Goal: Task Accomplishment & Management: Complete application form

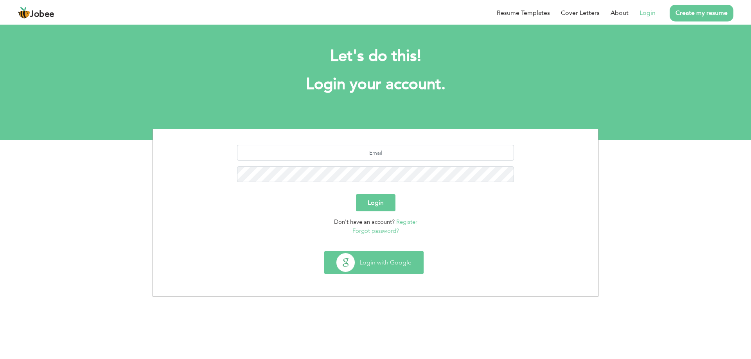
click at [393, 266] on button "Login with Google" at bounding box center [374, 262] width 99 height 23
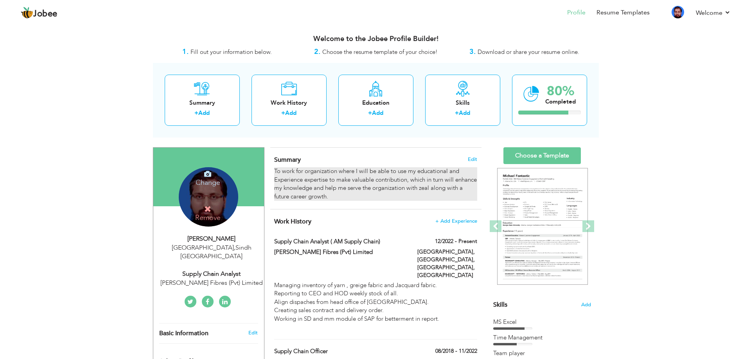
scroll to position [78, 0]
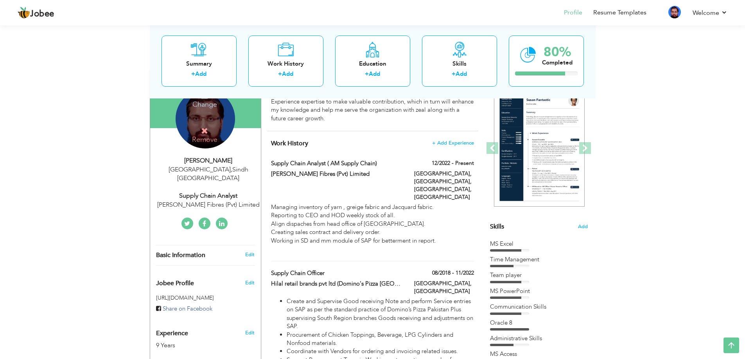
click at [475, 162] on div "12/2022 - Present" at bounding box center [444, 165] width 72 height 10
type input "Supply chain analyst ( AM supply chain)"
type input "[PERSON_NAME] Fibres (Pvt) Limited"
type input "12/2022"
type input "[GEOGRAPHIC_DATA]"
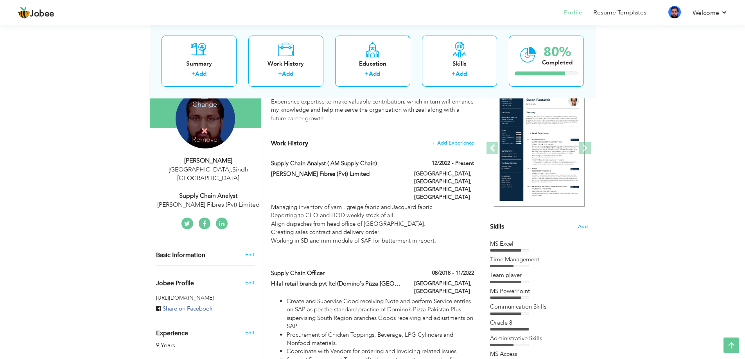
type input "[GEOGRAPHIC_DATA], [GEOGRAPHIC_DATA], [GEOGRAPHIC_DATA]"
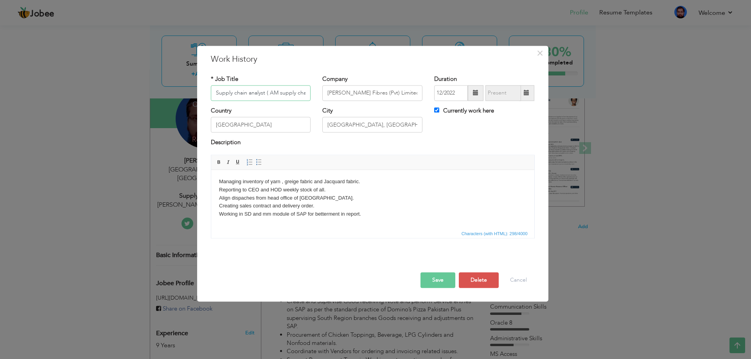
scroll to position [0, 5]
click at [438, 110] on input "Currently work here" at bounding box center [436, 110] width 5 height 5
checkbox input "false"
click at [497, 98] on input "text" at bounding box center [503, 93] width 36 height 16
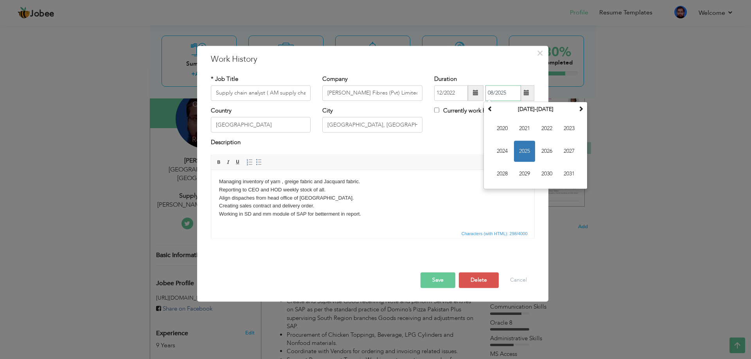
click at [527, 146] on span "2025" at bounding box center [524, 151] width 21 height 21
click at [547, 128] on span "Mar" at bounding box center [546, 128] width 21 height 21
type input "03/2025"
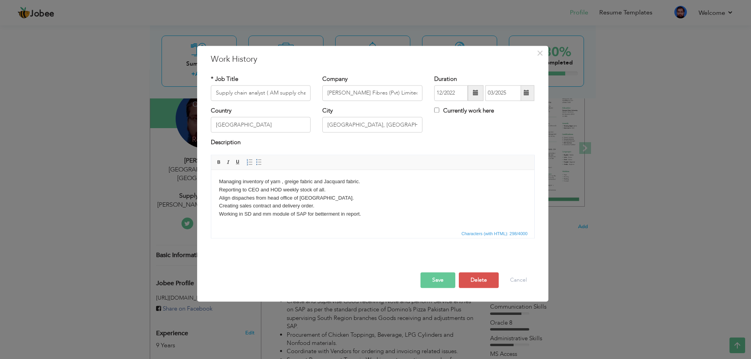
click at [440, 281] on button "Save" at bounding box center [437, 281] width 35 height 16
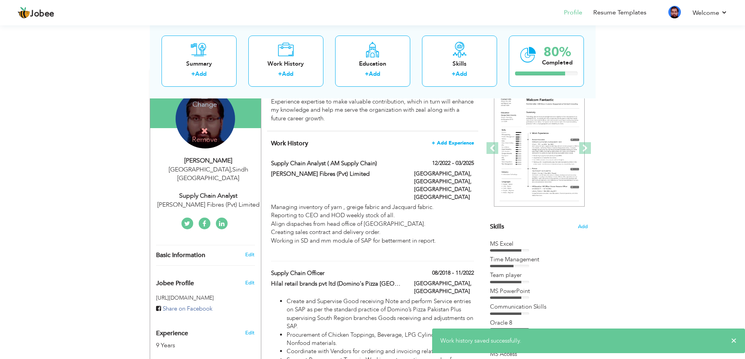
click at [454, 141] on span "+ Add Experience" at bounding box center [453, 142] width 42 height 5
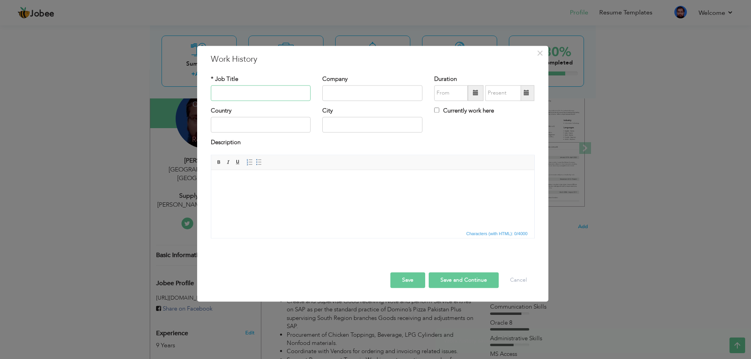
click at [247, 89] on input "text" at bounding box center [261, 93] width 100 height 16
type input "Associate Manager Warehouse & Logistic"
click at [240, 126] on input "text" at bounding box center [261, 125] width 100 height 16
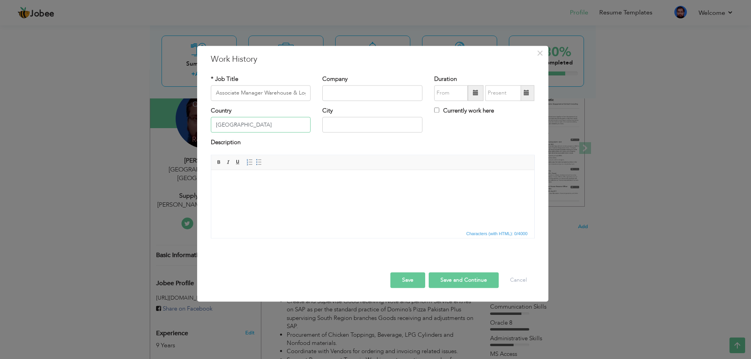
type input "[GEOGRAPHIC_DATA]"
click at [333, 99] on input "text" at bounding box center [372, 93] width 100 height 16
type input "Hilal retail Brand Pvt Ltd (Dominos pizza Pakistan)"
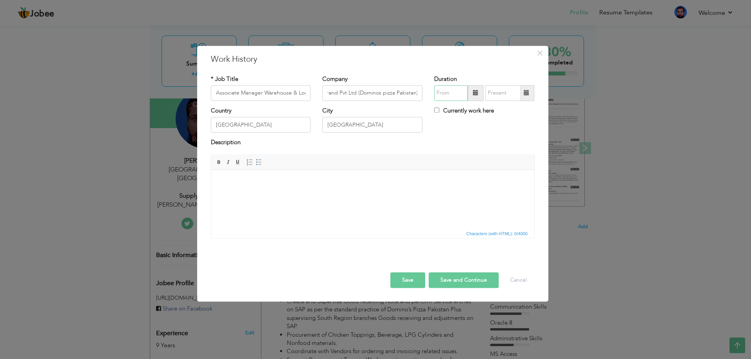
click at [454, 98] on input "text" at bounding box center [451, 93] width 34 height 16
click at [477, 154] on span "2025" at bounding box center [474, 151] width 21 height 21
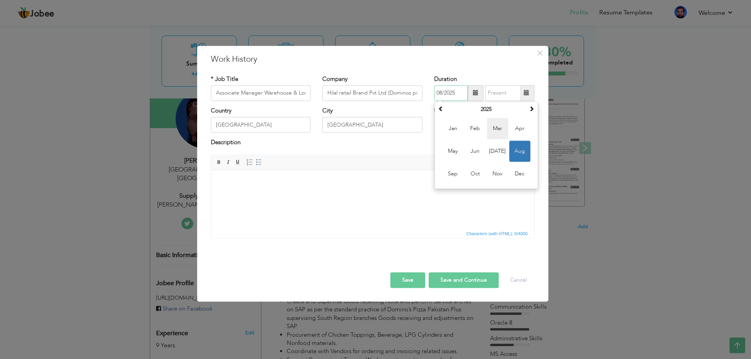
click at [496, 128] on span "Mar" at bounding box center [497, 128] width 21 height 21
type input "03/2025"
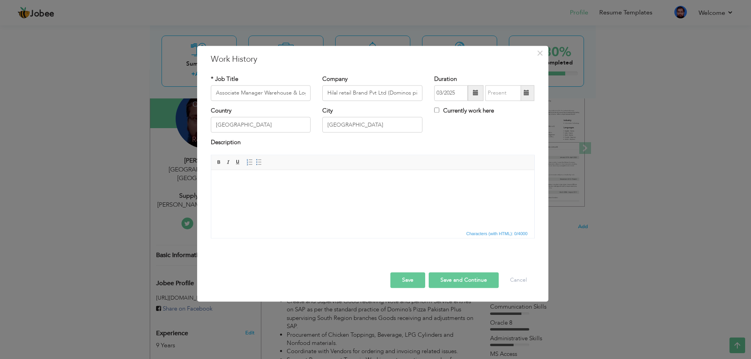
click at [473, 110] on label "Currently work here" at bounding box center [464, 111] width 60 height 8
click at [439, 110] on input "Currently work here" at bounding box center [436, 110] width 5 height 5
checkbox input "true"
click at [249, 177] on html at bounding box center [372, 182] width 323 height 24
click at [244, 177] on html at bounding box center [372, 182] width 323 height 24
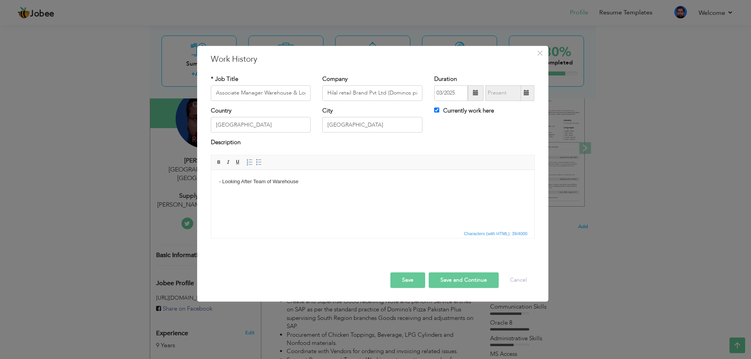
click at [231, 181] on body "- Looking After Team of Warehouse" at bounding box center [372, 182] width 307 height 8
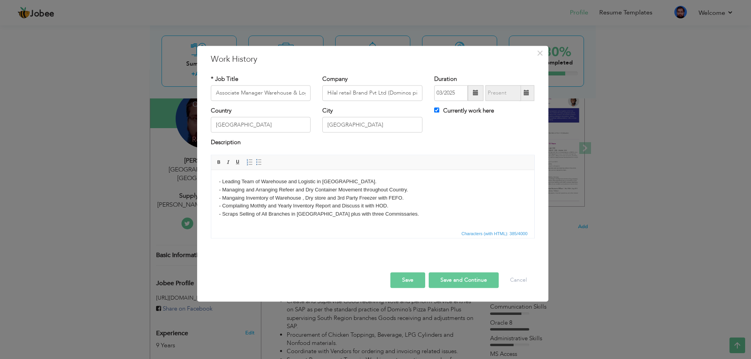
click at [387, 214] on body "- Leading Team of Warehouse and Logistic in South Region. - Managing and Arrang…" at bounding box center [372, 198] width 307 height 41
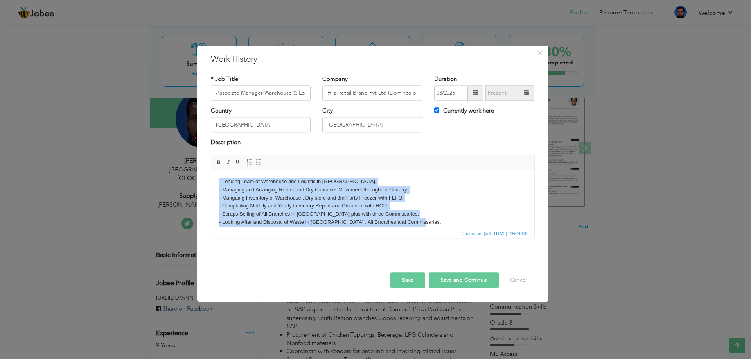
drag, startPoint x: 410, startPoint y: 222, endPoint x: 169, endPoint y: 162, distance: 249.0
click at [211, 170] on html "- Leading Team of Warehouse and Logistic in South Region. - Managing and Arrang…" at bounding box center [372, 202] width 323 height 65
copy body "- Leading Team of Warehouse and Logistic in South Region. - Managing and Arrang…"
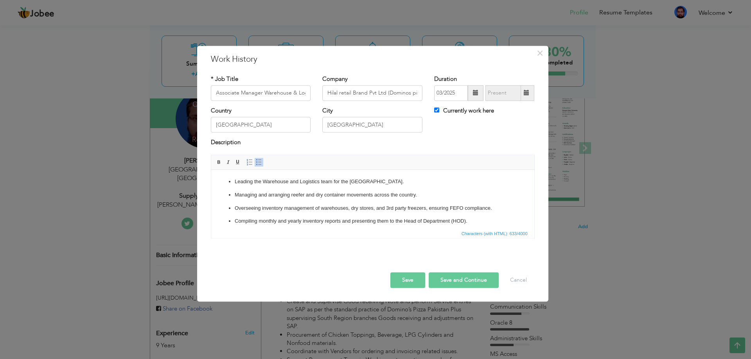
click at [415, 278] on button "Save" at bounding box center [407, 281] width 35 height 16
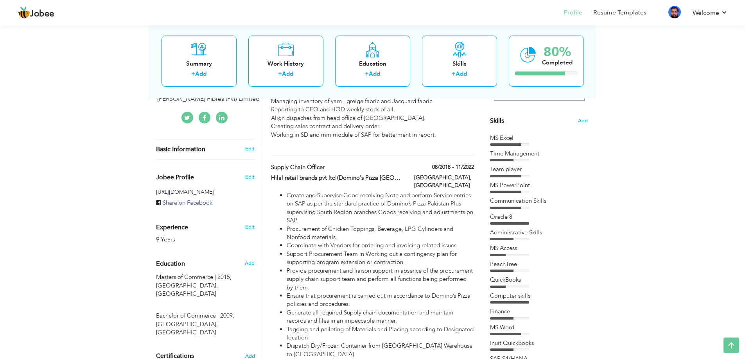
scroll to position [235, 0]
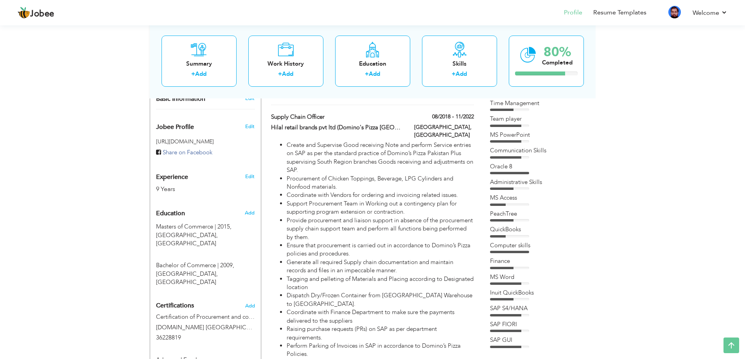
click at [513, 201] on div "MS Access" at bounding box center [539, 198] width 98 height 8
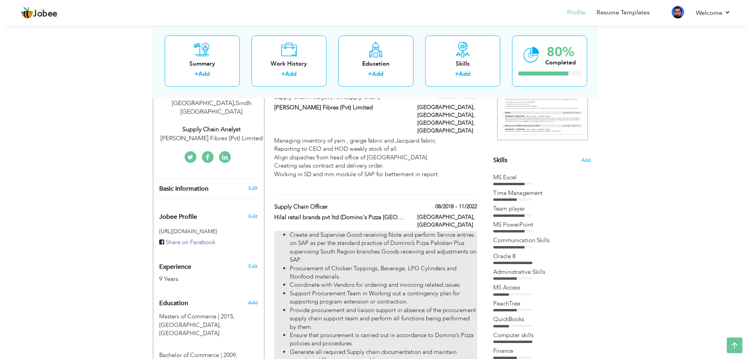
scroll to position [117, 0]
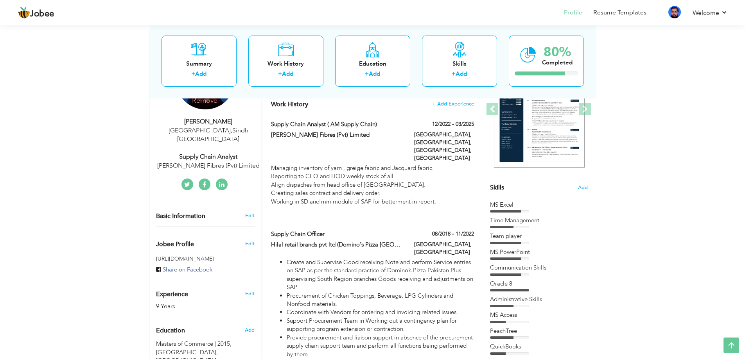
click at [493, 189] on span "Skills" at bounding box center [497, 187] width 14 height 9
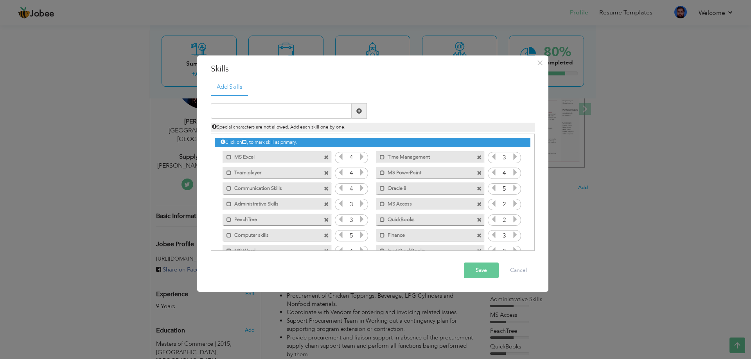
drag, startPoint x: 358, startPoint y: 167, endPoint x: 370, endPoint y: 143, distance: 27.6
click at [370, 143] on div "Click on , to mark skill as primary." at bounding box center [372, 142] width 315 height 9
click at [325, 221] on span at bounding box center [326, 220] width 5 height 5
click at [324, 221] on span at bounding box center [326, 220] width 5 height 5
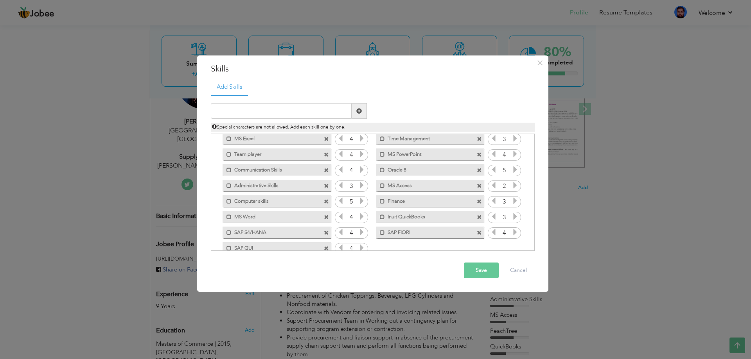
scroll to position [33, 0]
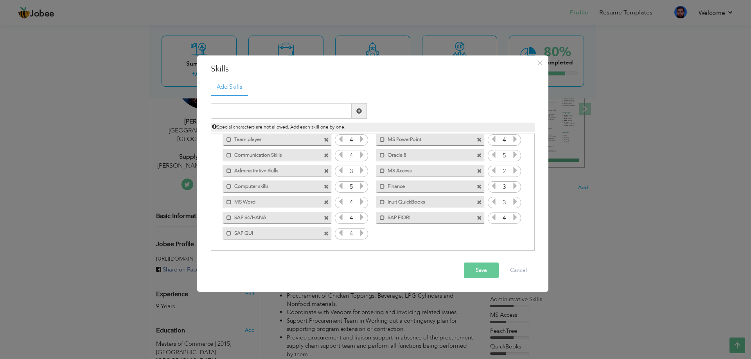
click at [479, 201] on span at bounding box center [479, 202] width 5 height 5
click at [480, 186] on span at bounding box center [479, 187] width 5 height 5
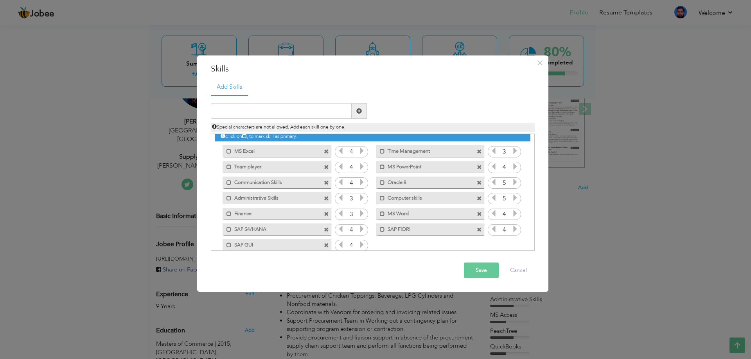
scroll to position [0, 0]
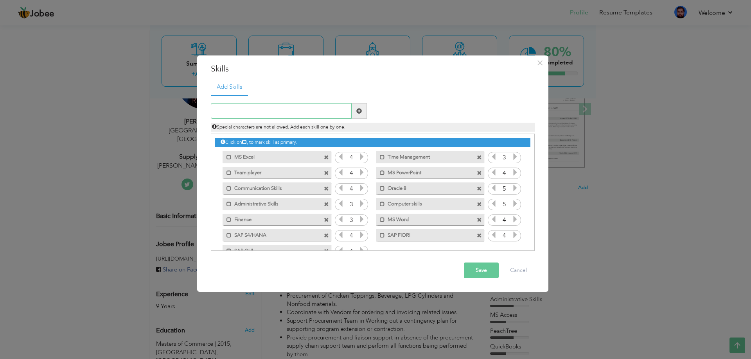
click at [252, 116] on input "text" at bounding box center [281, 111] width 141 height 16
type input "advance excel"
click at [357, 112] on span at bounding box center [358, 110] width 5 height 5
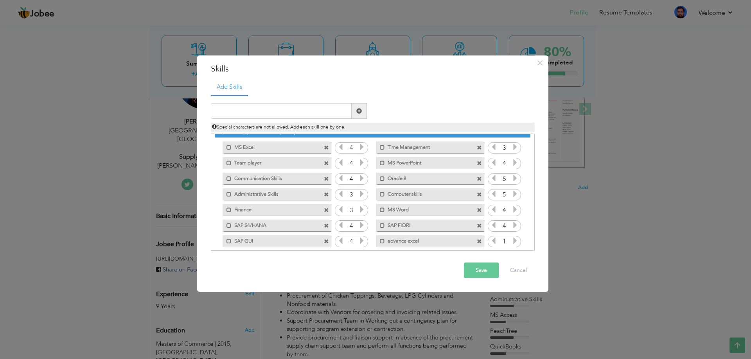
scroll to position [18, 0]
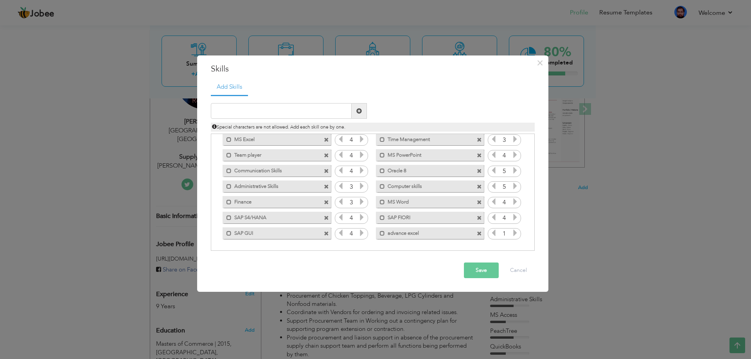
click at [513, 235] on icon at bounding box center [514, 232] width 7 height 7
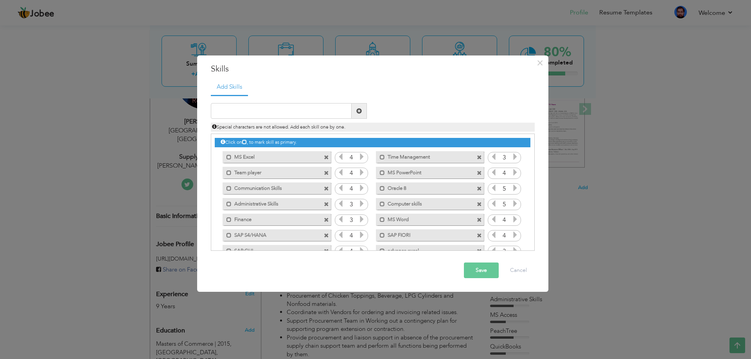
click at [478, 172] on span at bounding box center [479, 173] width 5 height 5
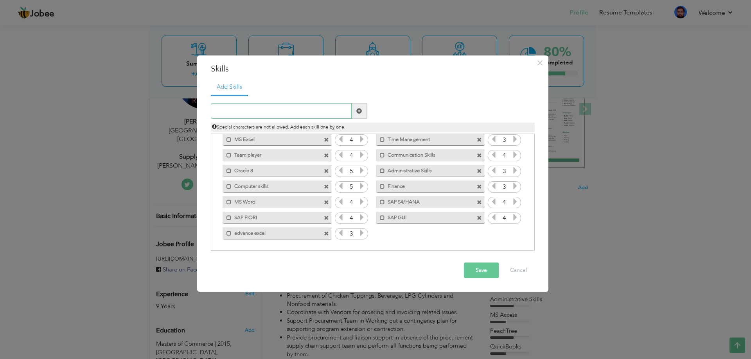
click at [269, 115] on input "text" at bounding box center [281, 111] width 141 height 16
click at [247, 116] on input "text" at bounding box center [281, 111] width 141 height 16
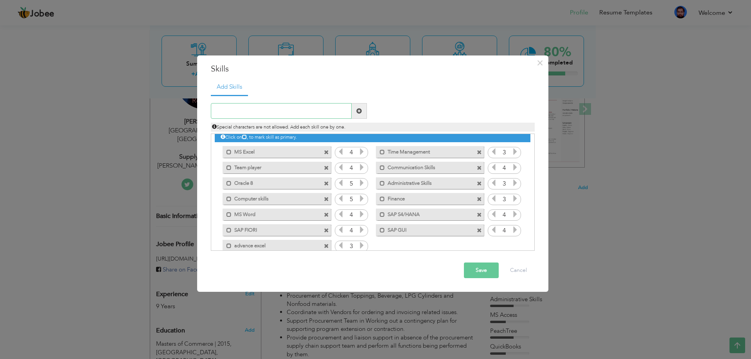
scroll to position [0, 0]
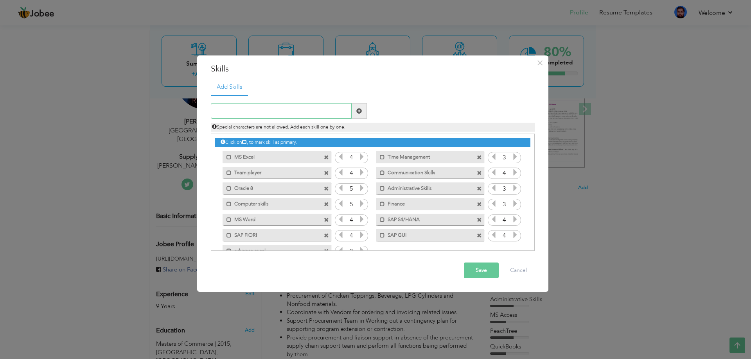
click at [265, 111] on input "text" at bounding box center [281, 111] width 141 height 16
type input "management skill"
click at [360, 115] on span at bounding box center [358, 111] width 15 height 16
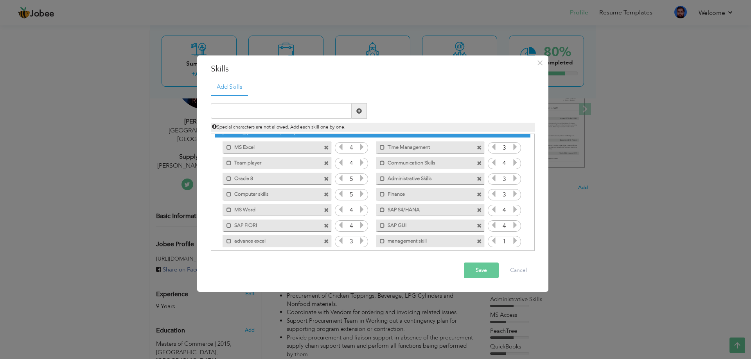
scroll to position [18, 0]
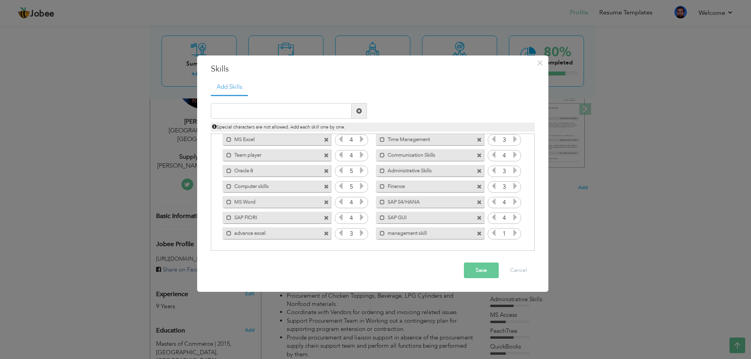
click at [511, 232] on icon at bounding box center [514, 232] width 7 height 7
click at [488, 270] on button "Save" at bounding box center [481, 271] width 35 height 16
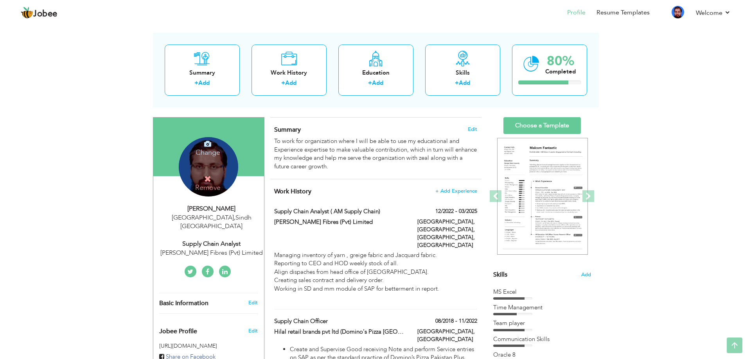
scroll to position [0, 0]
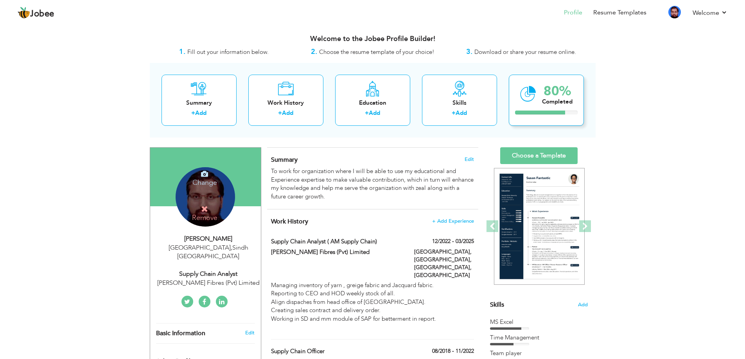
click at [542, 101] on div "Completed" at bounding box center [557, 102] width 30 height 8
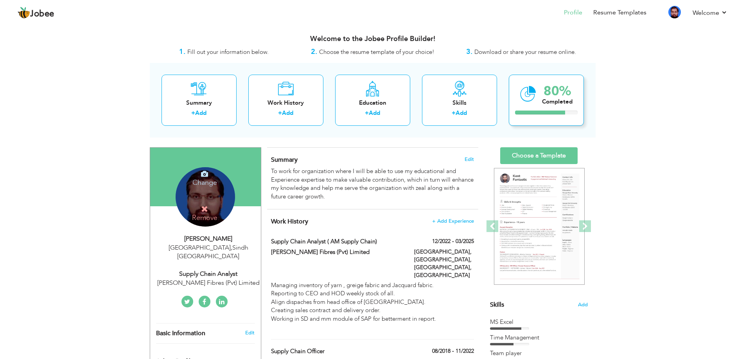
click at [567, 106] on div "80% Completed" at bounding box center [557, 94] width 30 height 26
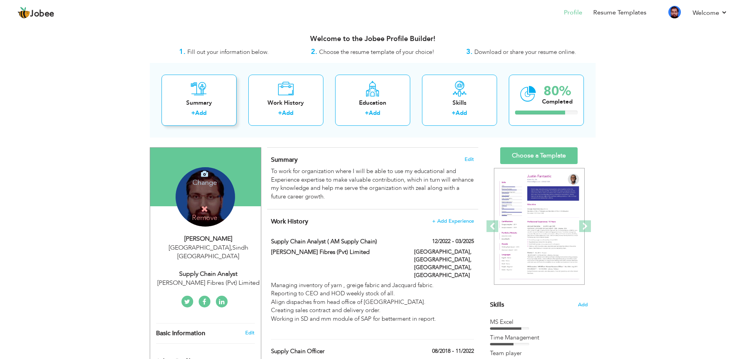
click at [199, 113] on link "Add" at bounding box center [200, 113] width 11 height 8
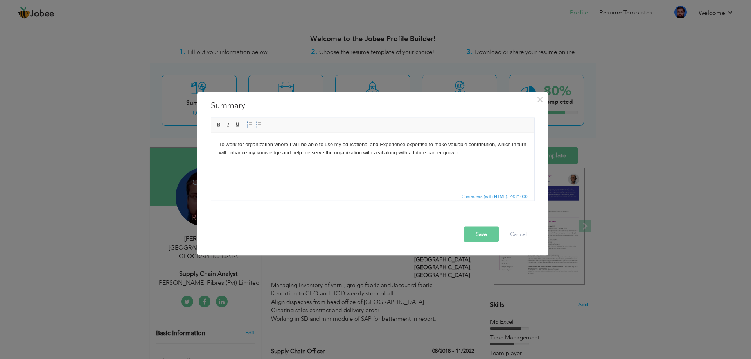
click at [258, 165] on html "To work for organization where I will be able to use my educational and Experie…" at bounding box center [372, 149] width 323 height 32
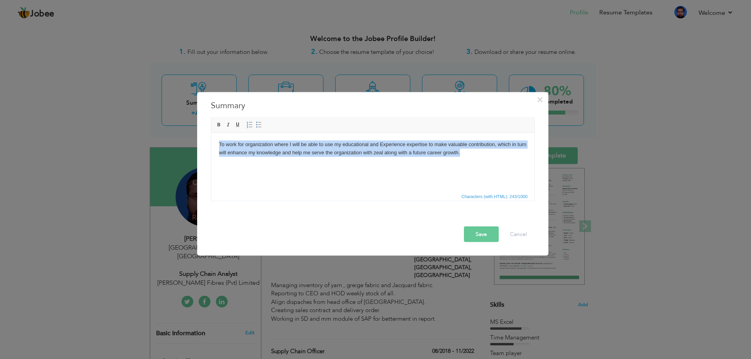
drag, startPoint x: 488, startPoint y: 161, endPoint x: 142, endPoint y: 125, distance: 347.1
click at [211, 133] on html "To work for organization where I will be able to use my educational and Experie…" at bounding box center [372, 149] width 323 height 32
copy body "To work for organization where I will be able to use my educational and Experie…"
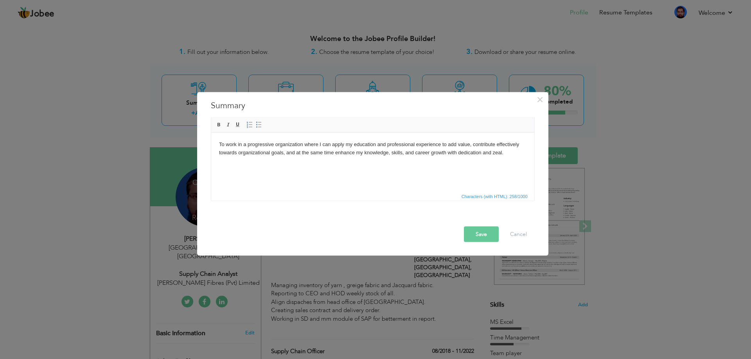
click at [447, 165] on html "To work in a progressive organization where I can apply my education and profes…" at bounding box center [372, 149] width 323 height 32
click at [479, 233] on button "Save" at bounding box center [481, 234] width 35 height 16
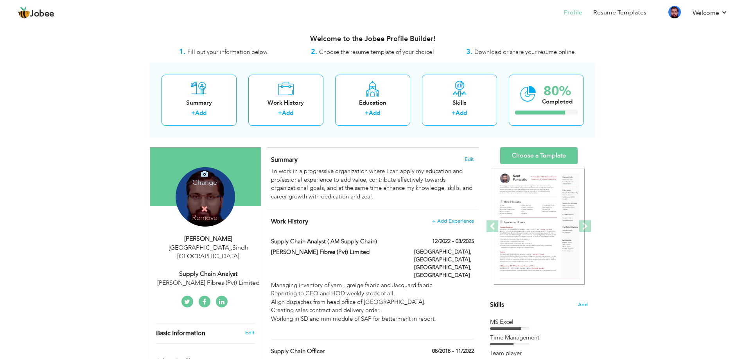
click at [215, 270] on div "Supply Chain analyst" at bounding box center [208, 274] width 105 height 9
type input "syed"
type input "faraz"
type input "03132288140"
select select "number:166"
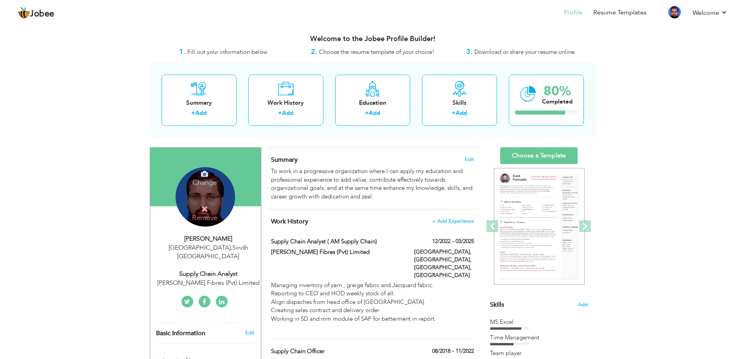
type input "Sindh"
type input "[GEOGRAPHIC_DATA]"
select select "number:11"
type input "[PERSON_NAME] Fibres (Pvt) Limited"
type input "Supply Chain analyst"
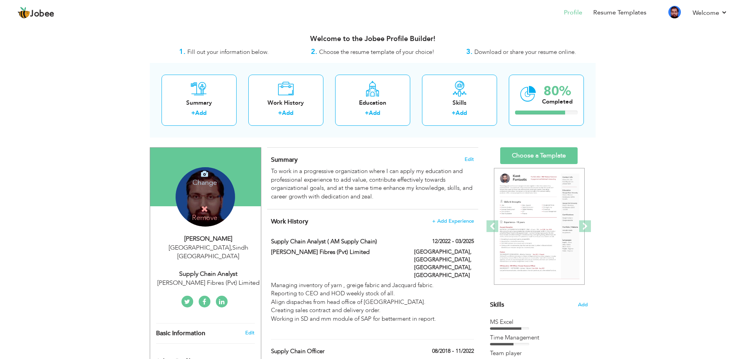
type input "https://www.linkedin.com/in/syed-faraz-ul-haque-36054542"
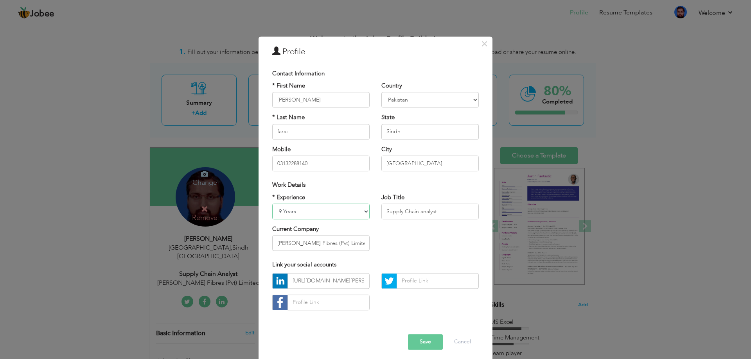
click at [365, 211] on select "Entry Level Less than 1 Year 1 Year 2 Years 3 Years 4 Years 5 Years 6 Years 7 Y…" at bounding box center [320, 212] width 97 height 16
drag, startPoint x: 362, startPoint y: 245, endPoint x: 247, endPoint y: 247, distance: 114.6
click at [247, 247] on div "× Profile Contact Information * First Name syed * Last Name faraz U.K" at bounding box center [375, 179] width 751 height 359
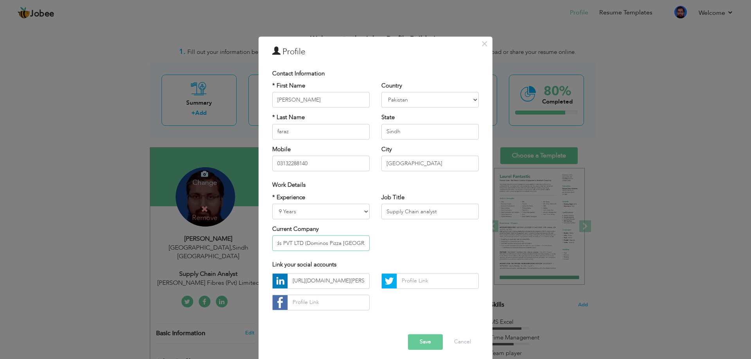
type input "Hilal Retail Brands PVT LTD (Dominos Pizza Pakistan)"
drag, startPoint x: 450, startPoint y: 217, endPoint x: 358, endPoint y: 258, distance: 100.6
click at [331, 219] on div "* Experience Entry Level Less than 1 Year 1 Year 2 Years 3 Years 4 Years 5 Year…" at bounding box center [375, 226] width 218 height 64
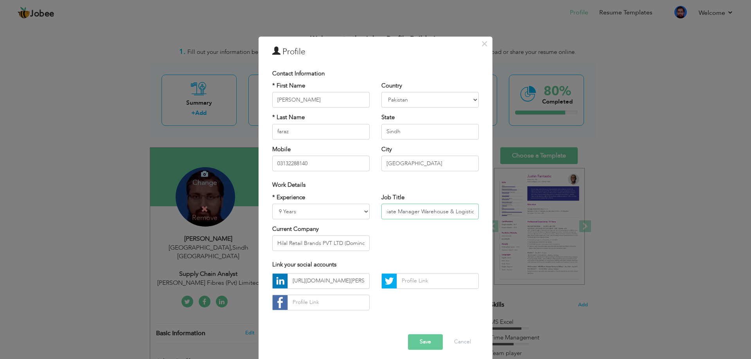
type input "Associate Manager Warehouse & Logistic"
click at [291, 97] on input "syed" at bounding box center [320, 100] width 97 height 16
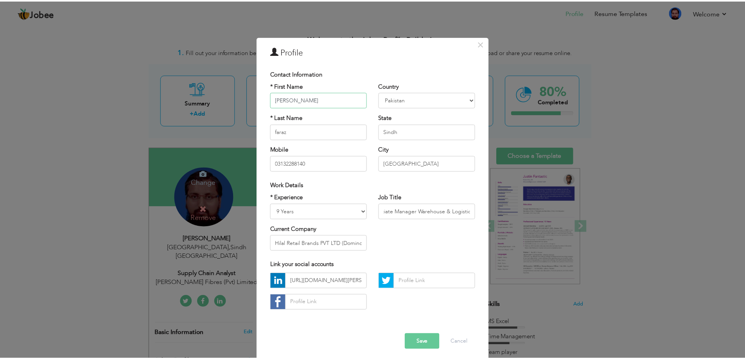
scroll to position [0, 0]
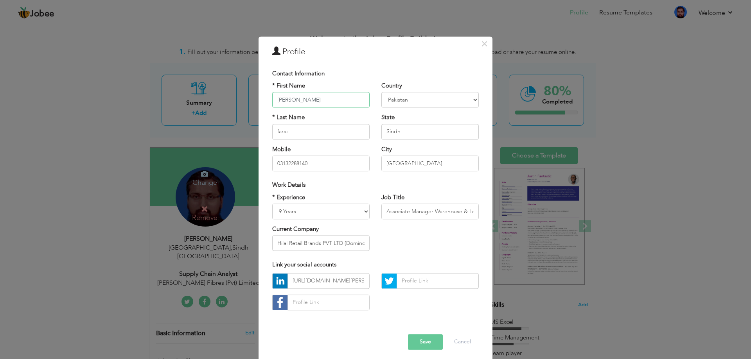
type input "[PERSON_NAME]"
type input "ul [PERSON_NAME]"
click at [422, 336] on button "Save" at bounding box center [425, 342] width 35 height 16
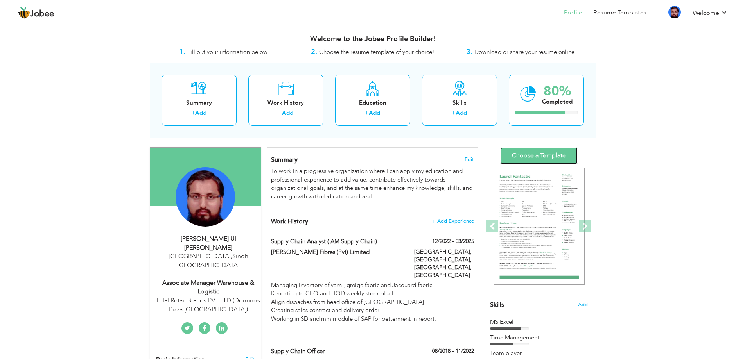
click at [558, 152] on link "Choose a Template" at bounding box center [538, 155] width 77 height 17
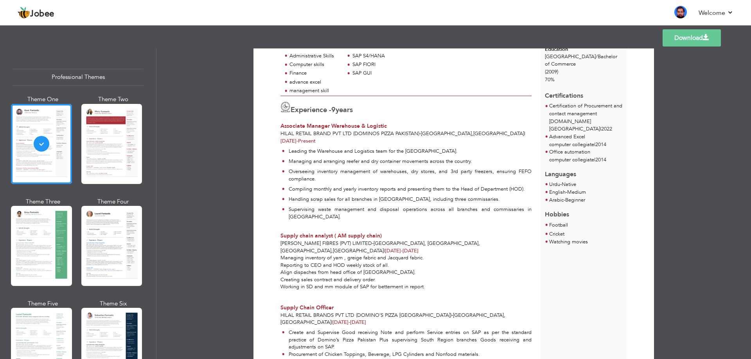
scroll to position [156, 0]
click at [372, 234] on span "Supply chain analyst ( AM supply chain)" at bounding box center [330, 237] width 101 height 7
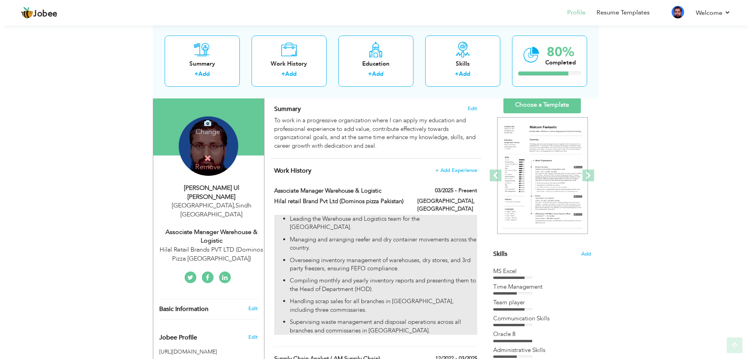
scroll to position [117, 0]
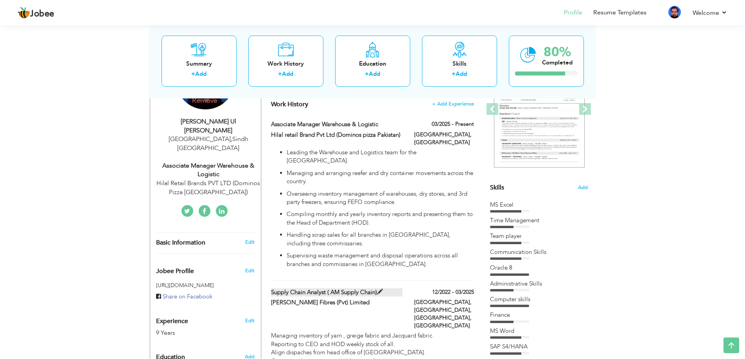
click at [377, 289] on span at bounding box center [380, 292] width 6 height 6
type input "Supply chain analyst ( AM supply chain)"
type input "[PERSON_NAME] Fibres (Pvt) Limited"
type input "12/2022"
type input "03/2025"
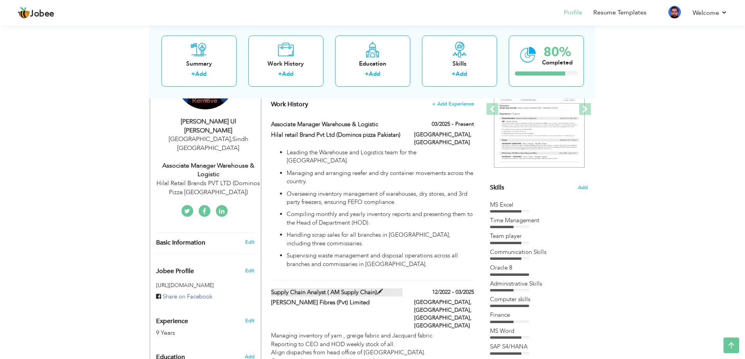
type input "[GEOGRAPHIC_DATA]"
type input "[GEOGRAPHIC_DATA], [GEOGRAPHIC_DATA], [GEOGRAPHIC_DATA]"
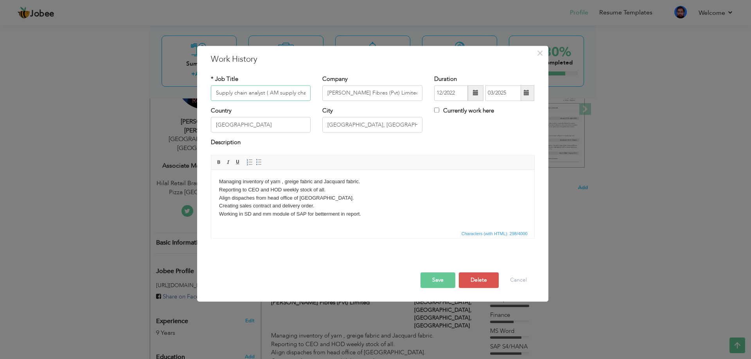
scroll to position [0, 5]
drag, startPoint x: 260, startPoint y: 92, endPoint x: 331, endPoint y: 98, distance: 70.6
click at [331, 98] on div "* Job Title Supply chain analyst ( AM supply chain) Company Al-Razzaq Fibres (P…" at bounding box center [372, 91] width 335 height 32
type input "Supply chain analyst"
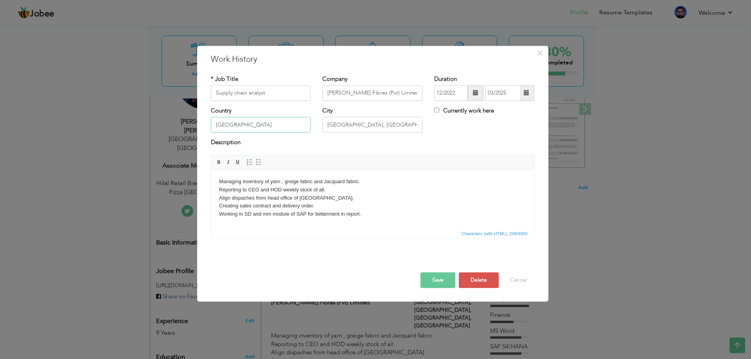
click at [286, 121] on input "[GEOGRAPHIC_DATA]" at bounding box center [261, 125] width 100 height 16
click at [391, 189] on body "Managing inventory of yarn , greige fabric and Jacquard fabric. Reporting to CE…" at bounding box center [372, 202] width 307 height 49
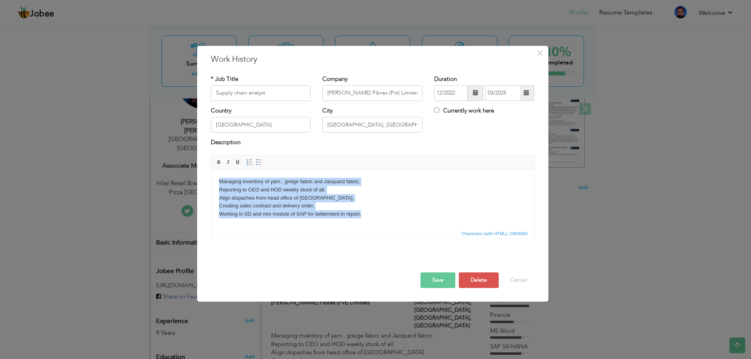
drag, startPoint x: 363, startPoint y: 216, endPoint x: 135, endPoint y: 174, distance: 232.2
click at [211, 174] on html "Managing inventory of yarn , greige fabric and Jacquard fabric. Reporting to CE…" at bounding box center [372, 202] width 323 height 65
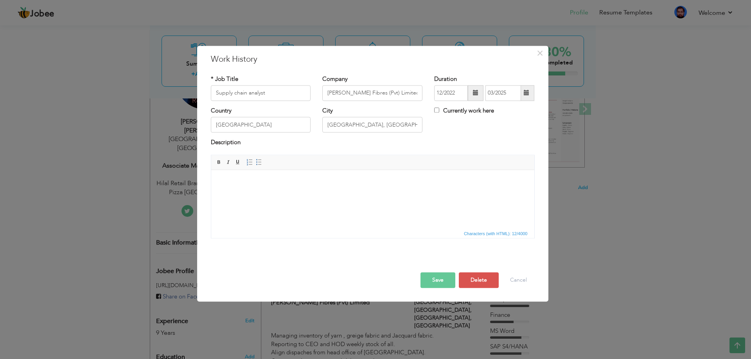
click at [244, 194] on html at bounding box center [372, 186] width 323 height 32
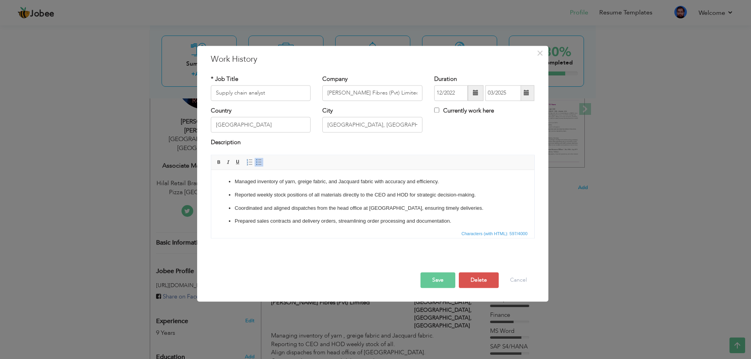
click at [442, 281] on button "Save" at bounding box center [437, 281] width 35 height 16
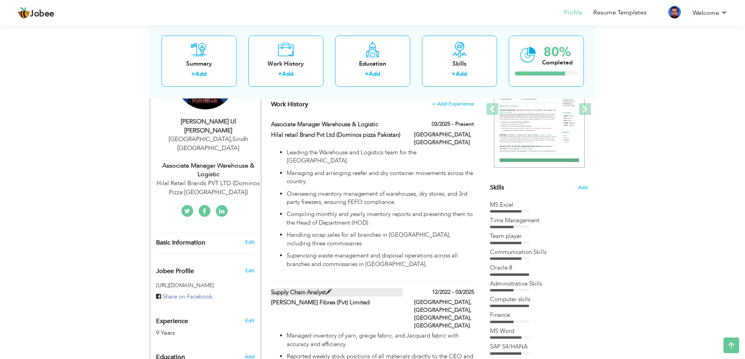
click at [331, 289] on span at bounding box center [329, 292] width 6 height 6
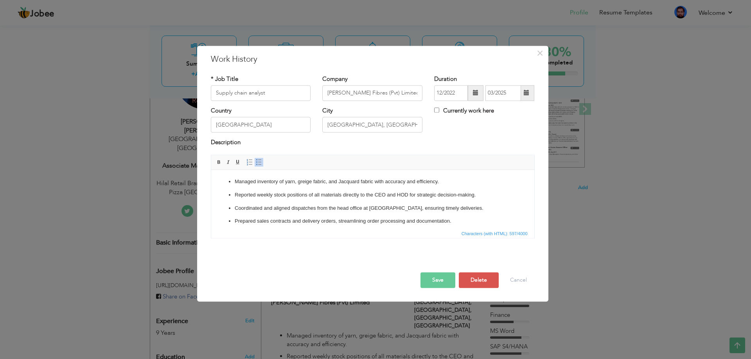
click at [472, 110] on label "Currently work here" at bounding box center [464, 111] width 60 height 8
click at [439, 110] on input "Currently work here" at bounding box center [436, 110] width 5 height 5
checkbox input "false"
click at [435, 275] on button "Save" at bounding box center [437, 281] width 35 height 16
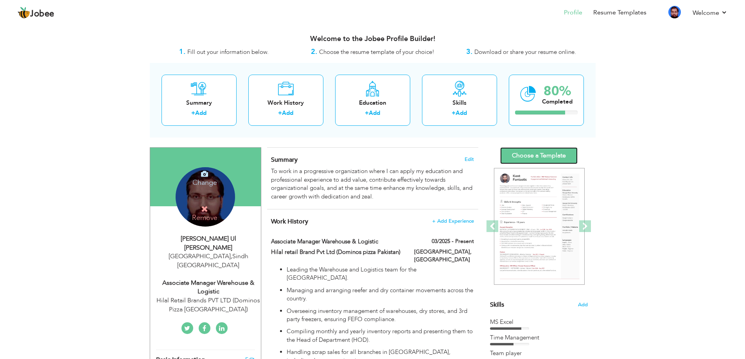
click at [527, 155] on link "Choose a Template" at bounding box center [538, 155] width 77 height 17
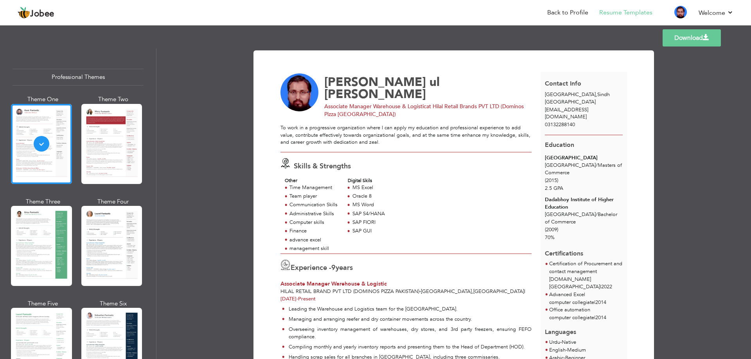
click at [459, 169] on div "Skills & Strengths Other Time Management Team player Communication Skills Admin…" at bounding box center [406, 202] width 260 height 101
click at [688, 41] on link "Download" at bounding box center [691, 37] width 58 height 17
click at [120, 145] on div at bounding box center [111, 144] width 61 height 80
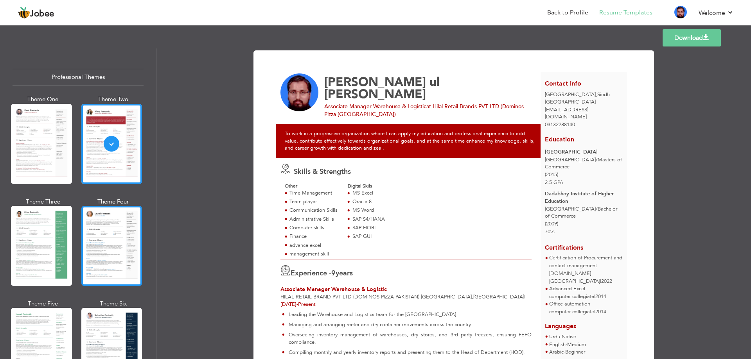
click at [113, 242] on div at bounding box center [111, 246] width 61 height 80
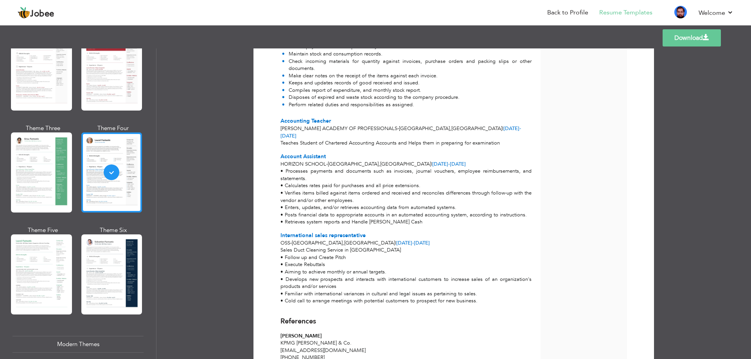
scroll to position [156, 0]
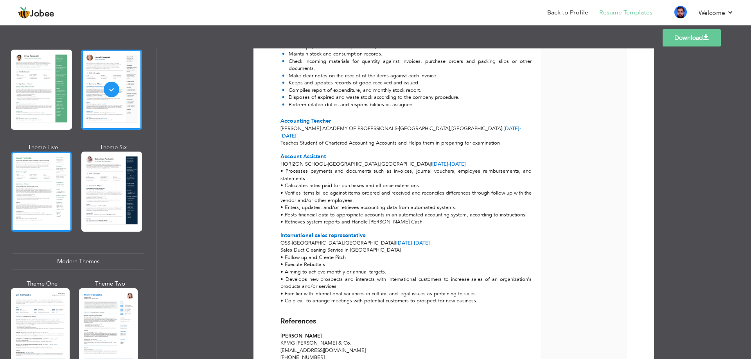
click at [54, 200] on div at bounding box center [41, 192] width 61 height 80
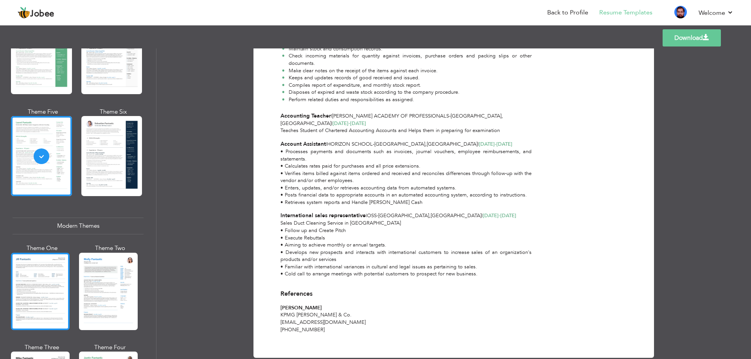
scroll to position [274, 0]
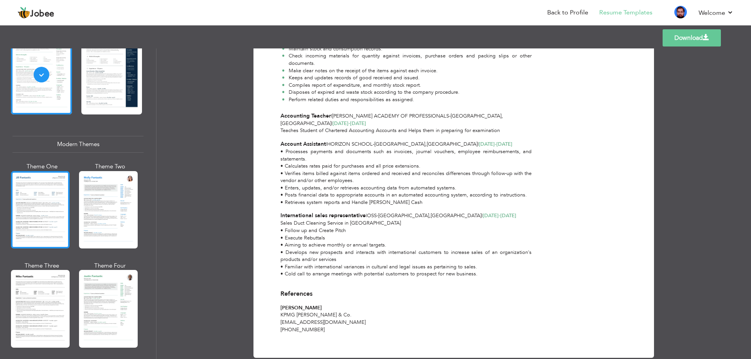
click at [57, 218] on div at bounding box center [40, 209] width 59 height 77
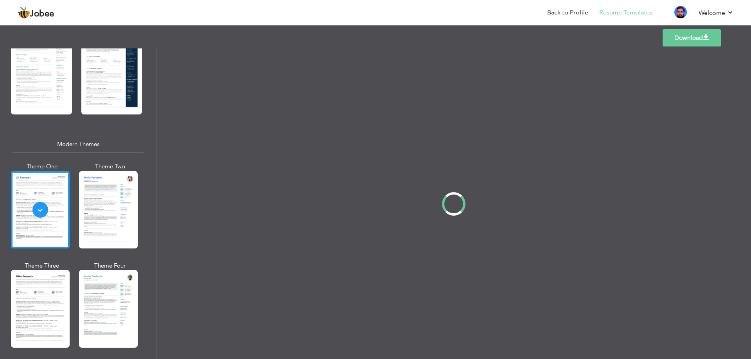
scroll to position [0, 0]
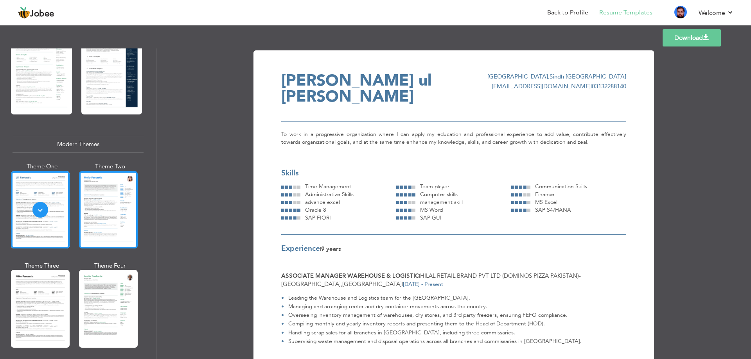
click at [122, 228] on div at bounding box center [108, 209] width 59 height 77
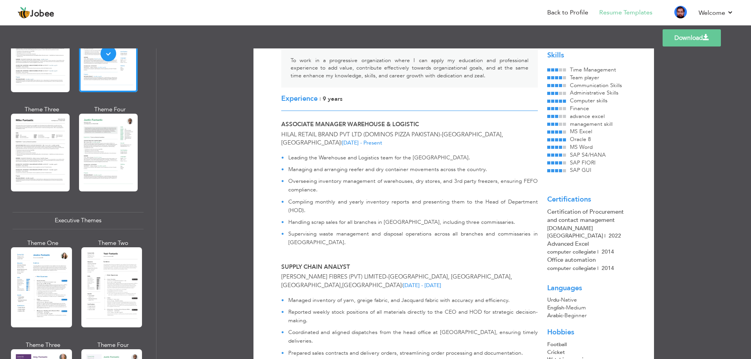
scroll to position [195, 0]
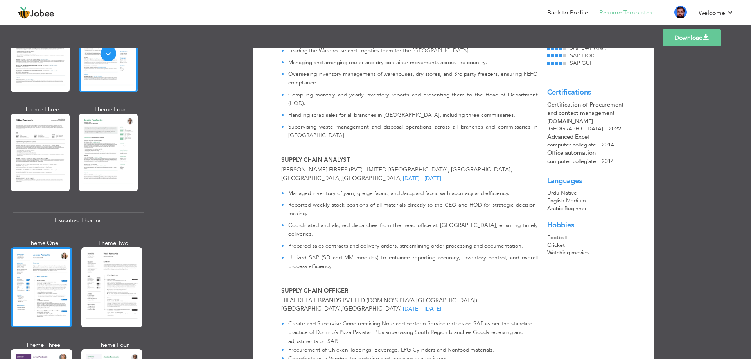
click at [45, 291] on div at bounding box center [41, 287] width 61 height 80
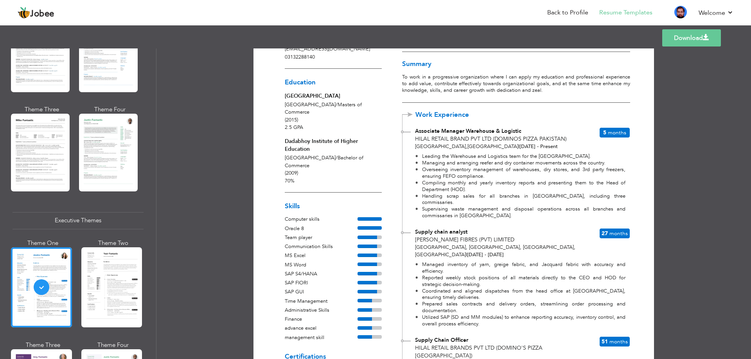
scroll to position [0, 0]
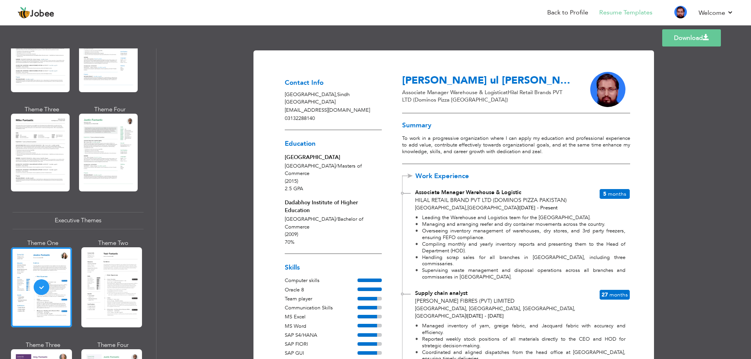
click at [689, 37] on link "Download" at bounding box center [691, 37] width 59 height 17
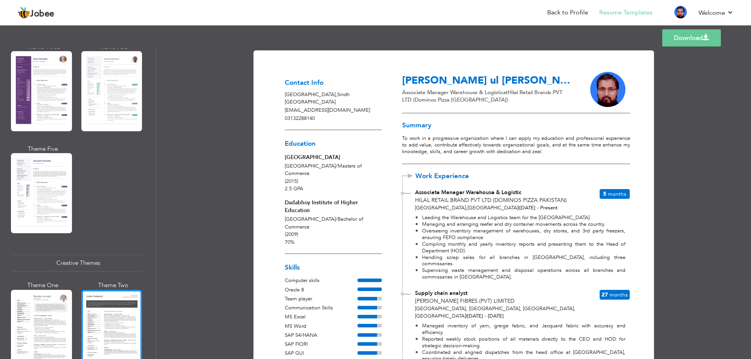
scroll to position [782, 0]
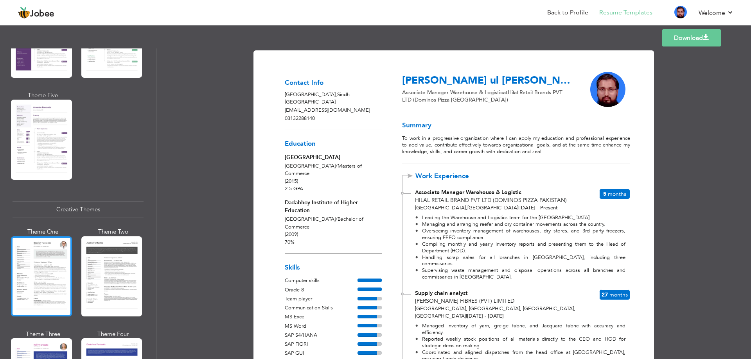
click at [50, 278] on div at bounding box center [41, 277] width 61 height 80
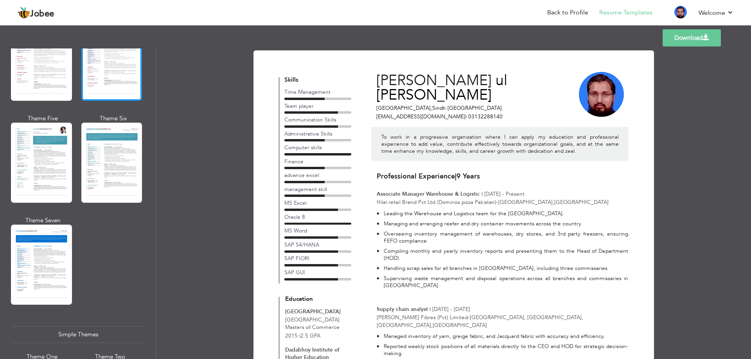
scroll to position [1174, 0]
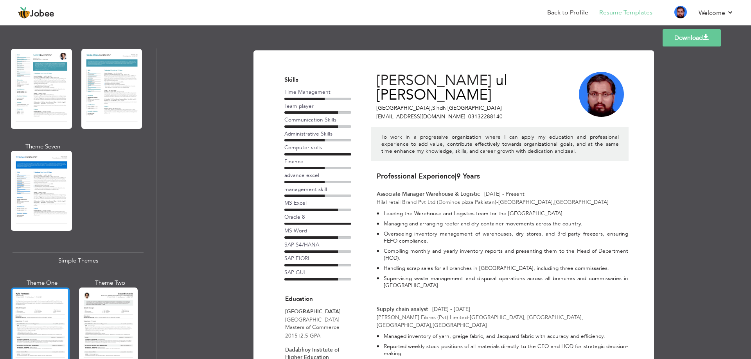
click at [68, 292] on div at bounding box center [40, 326] width 59 height 77
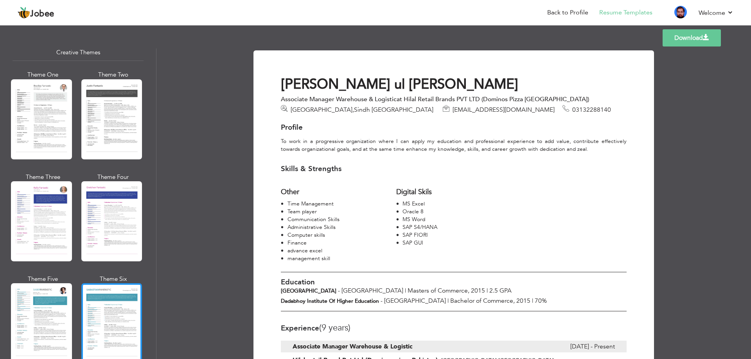
scroll to position [900, 0]
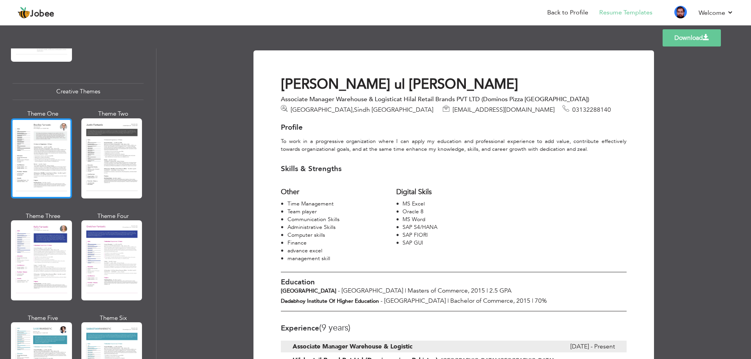
click at [46, 165] on div at bounding box center [41, 158] width 61 height 80
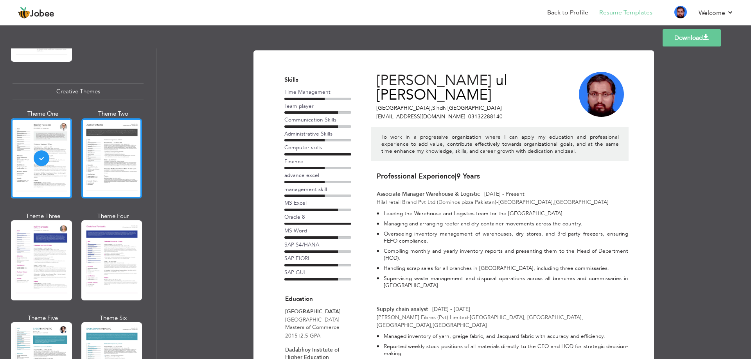
click at [118, 157] on div at bounding box center [111, 158] width 61 height 80
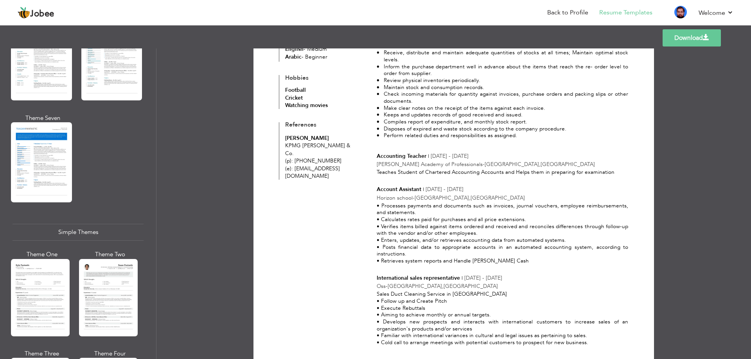
scroll to position [1213, 0]
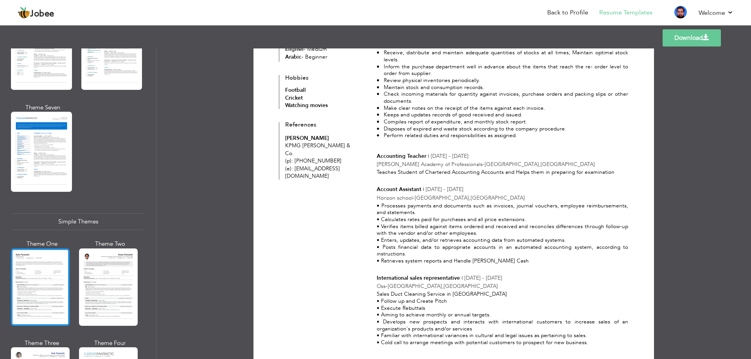
click at [50, 256] on div at bounding box center [40, 287] width 59 height 77
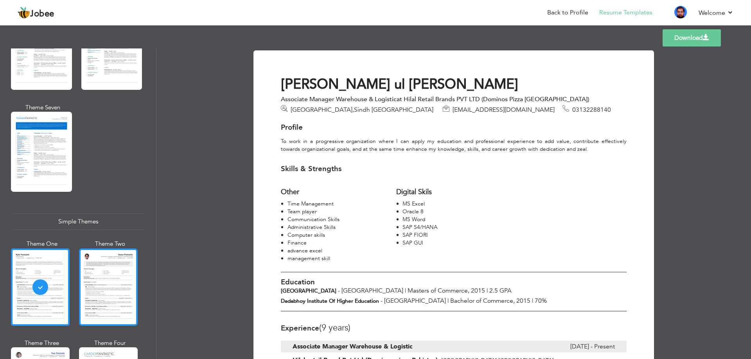
click at [115, 256] on div at bounding box center [108, 287] width 59 height 77
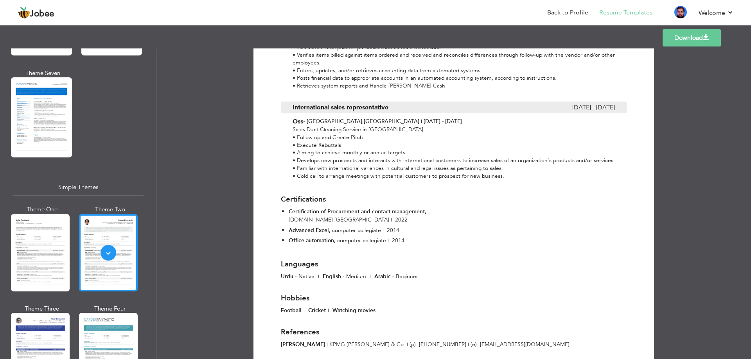
scroll to position [1283, 0]
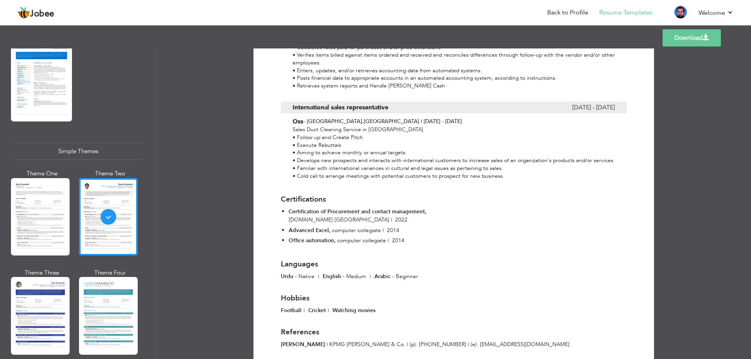
click at [695, 42] on link "Download" at bounding box center [691, 37] width 58 height 17
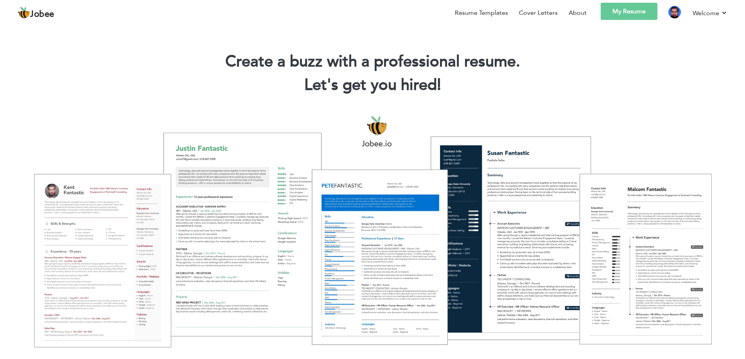
click at [621, 9] on link "My Resume" at bounding box center [629, 11] width 57 height 17
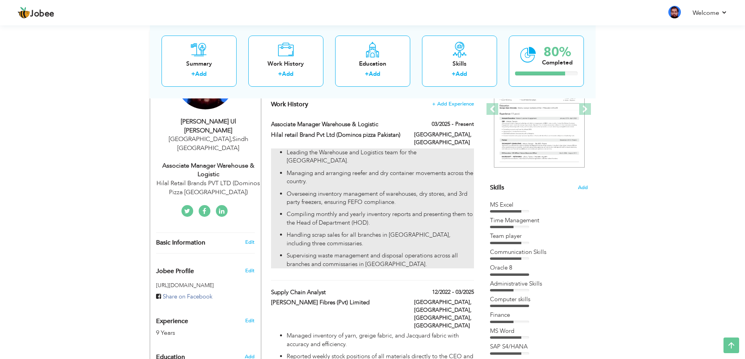
click at [403, 190] on p "Overseeing inventory management of warehouses, dry stores, and 3rd party freeze…" at bounding box center [380, 198] width 187 height 17
type input "Associate Manager Warehouse & Logistic"
type input "Hilal retail Brand Pvt Ltd (Dominos pizza Pakistan)"
type input "03/2025"
type input "[GEOGRAPHIC_DATA]"
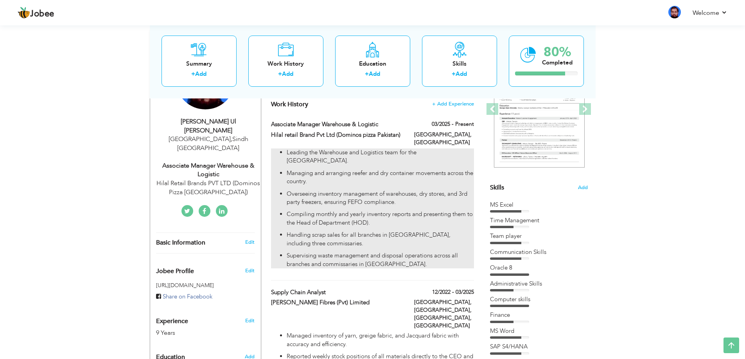
type input "[GEOGRAPHIC_DATA]"
checkbox input "true"
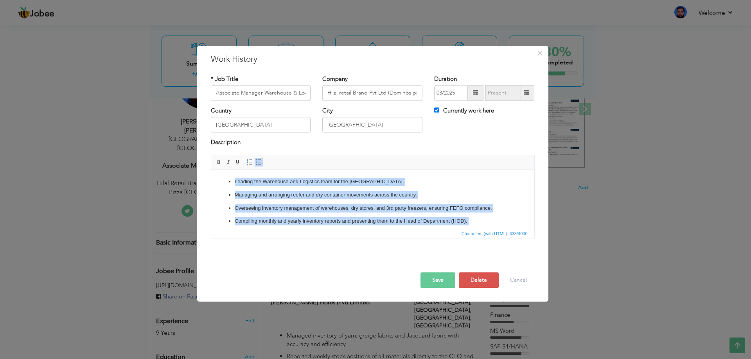
scroll to position [31, 0]
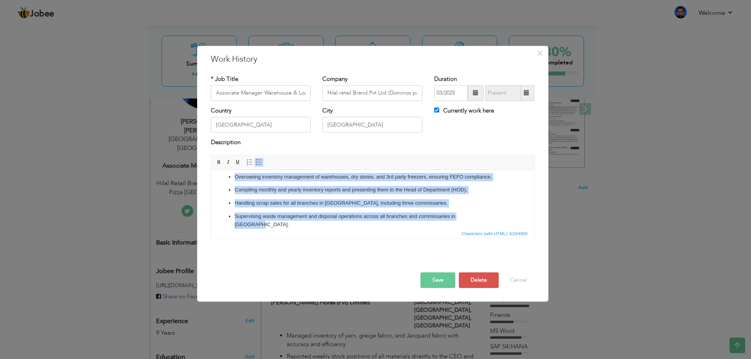
drag, startPoint x: 234, startPoint y: 179, endPoint x: 498, endPoint y: 237, distance: 270.0
click at [498, 237] on html "Leading the Warehouse and Logistics team for the [GEOGRAPHIC_DATA]. Managing an…" at bounding box center [372, 188] width 323 height 98
copy ul "Leading the Warehouse and Logistics team for the [GEOGRAPHIC_DATA]. Managing an…"
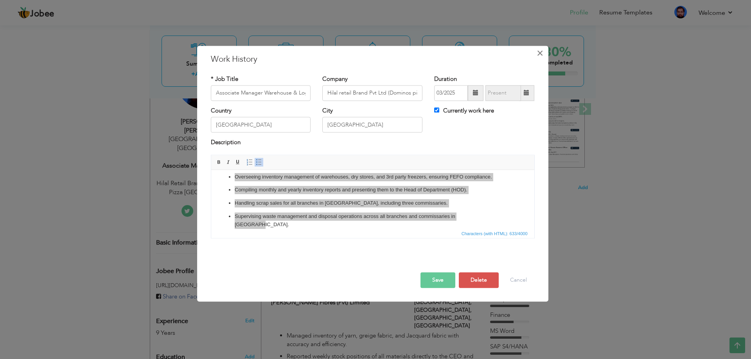
click at [538, 53] on span "×" at bounding box center [539, 53] width 7 height 14
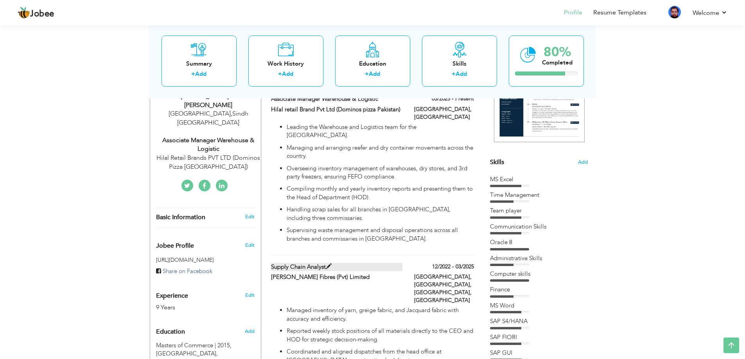
scroll to position [156, 0]
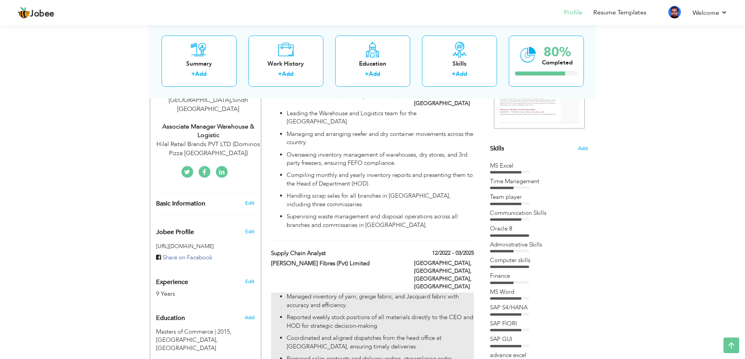
click at [362, 300] on ul "Managed inventory of yarn, greige fabric, and Jacquard fabric with accuracy and…" at bounding box center [372, 342] width 203 height 99
type input "Supply chain analyst"
type input "[PERSON_NAME] Fibres (Pvt) Limited"
type input "12/2022"
type input "03/2025"
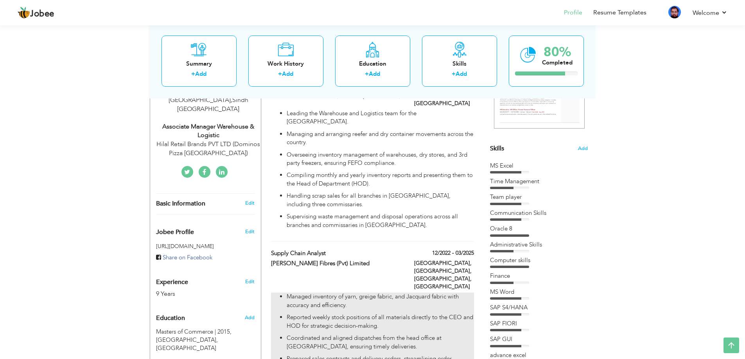
type input "[GEOGRAPHIC_DATA], [GEOGRAPHIC_DATA], [GEOGRAPHIC_DATA]"
checkbox input "false"
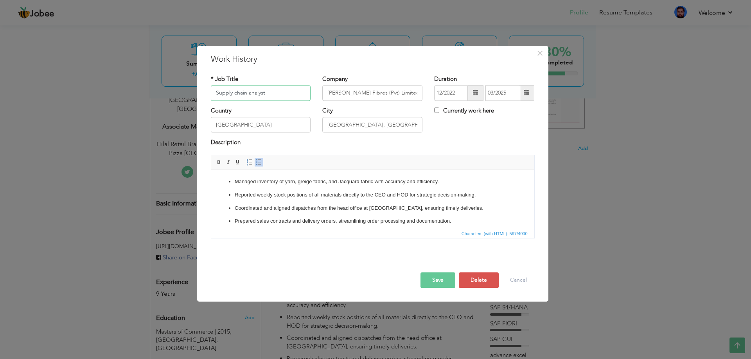
drag, startPoint x: 276, startPoint y: 93, endPoint x: 154, endPoint y: 95, distance: 122.0
click at [154, 94] on div "× Work History * Job Title Supply chain analyst Company Al-Razzaq Fibres (Pvt) …" at bounding box center [375, 179] width 751 height 359
drag, startPoint x: 401, startPoint y: 94, endPoint x: 258, endPoint y: 109, distance: 143.8
click at [261, 86] on div "* Job Title Supply chain analyst Company Al-Razzaq Fibres (Pvt) Limited Duratio…" at bounding box center [372, 91] width 335 height 32
click at [509, 280] on button "Cancel" at bounding box center [518, 281] width 32 height 16
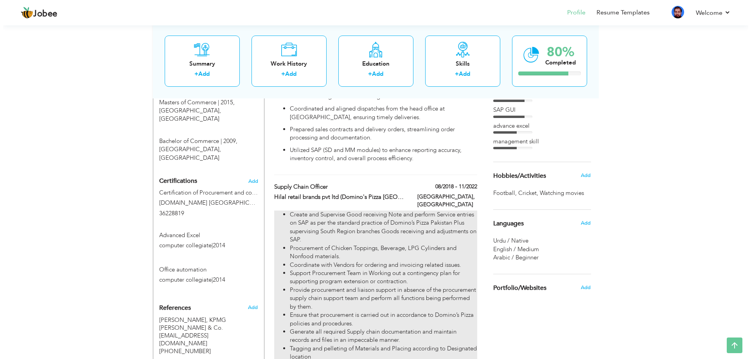
scroll to position [391, 0]
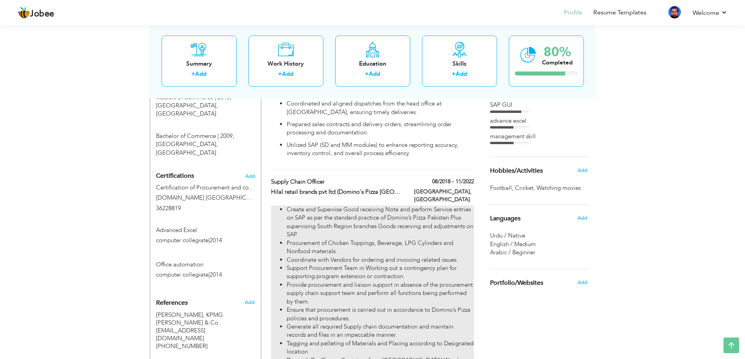
click at [386, 256] on li "Coordinate with Vendors for ordering and invoicing related issues." at bounding box center [380, 260] width 187 height 8
type input "Supply Chain Officer"
type input "Hilal retail brands pvt ltd (Domino's Pizza [GEOGRAPHIC_DATA])"
type input "08/2018"
type input "11/2022"
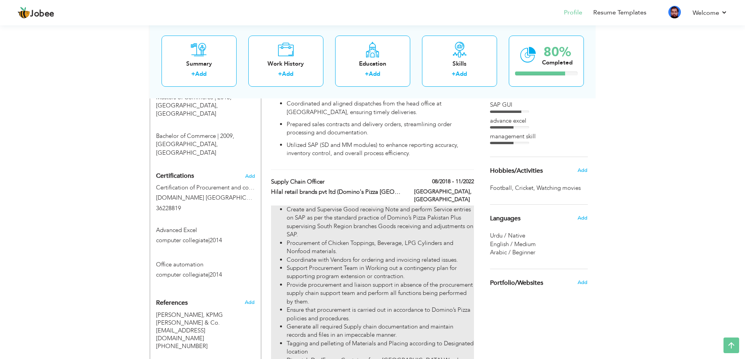
type input "[GEOGRAPHIC_DATA]"
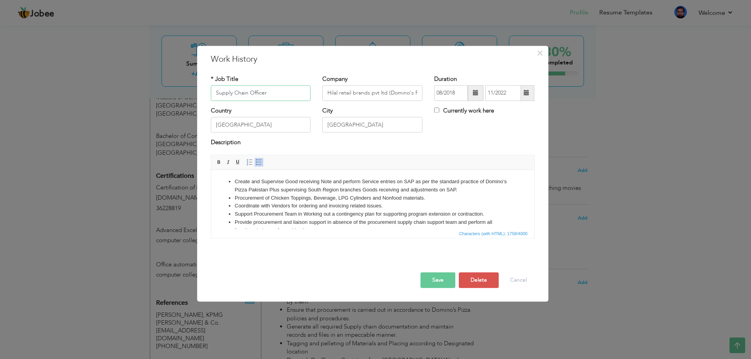
drag, startPoint x: 278, startPoint y: 87, endPoint x: 172, endPoint y: 102, distance: 106.3
click at [171, 89] on div "× Work History * Job Title Supply Chain Officer Company Hilal retail brands pvt…" at bounding box center [375, 179] width 751 height 359
click at [337, 198] on li "Procurement of Chicken Toppings, Beverage, LPG Cylinders and Nonfood materials." at bounding box center [372, 198] width 276 height 8
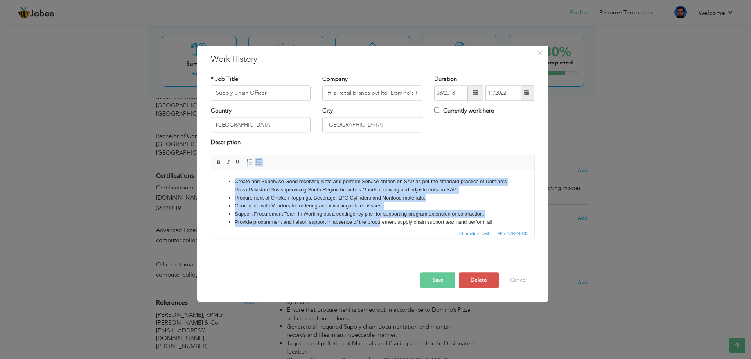
scroll to position [120, 0]
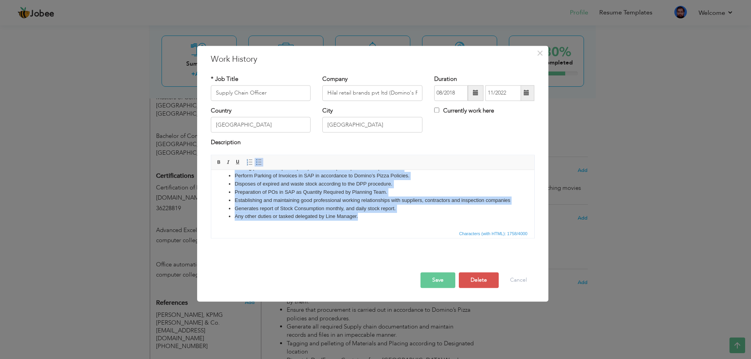
drag, startPoint x: 233, startPoint y: 180, endPoint x: 648, endPoint y: 420, distance: 479.7
click at [437, 229] on html "Create and Supervise Good receiving Note and perform Service entries on SAP as …" at bounding box center [372, 144] width 323 height 170
copy ul "Create and Supervise Good receiving Note and perform Service entries on SAP as …"
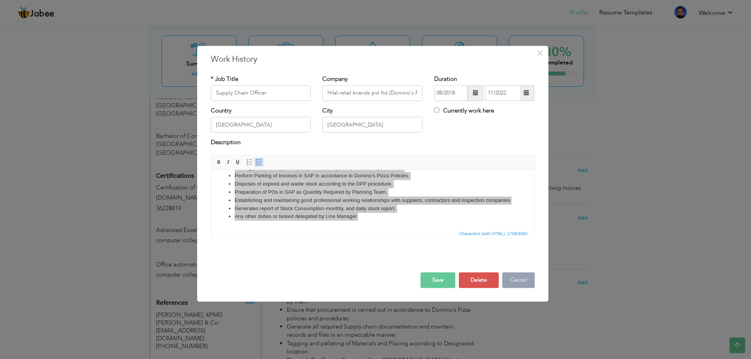
click at [529, 283] on button "Cancel" at bounding box center [518, 281] width 32 height 16
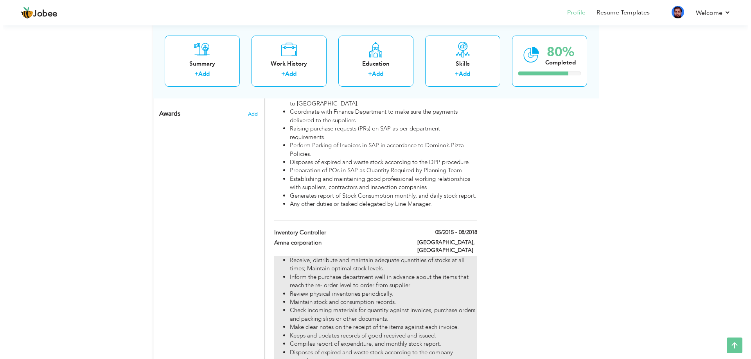
scroll to position [665, 0]
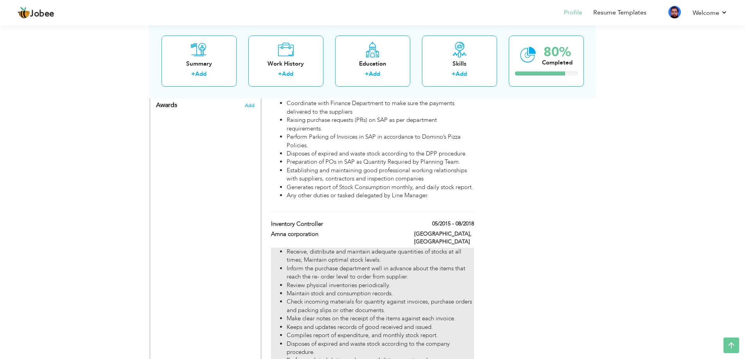
click at [344, 281] on li "Review physical inventories periodically." at bounding box center [380, 285] width 187 height 8
type input "Inventory Controller"
type input "Amna corporation"
type input "05/2015"
type input "08/2018"
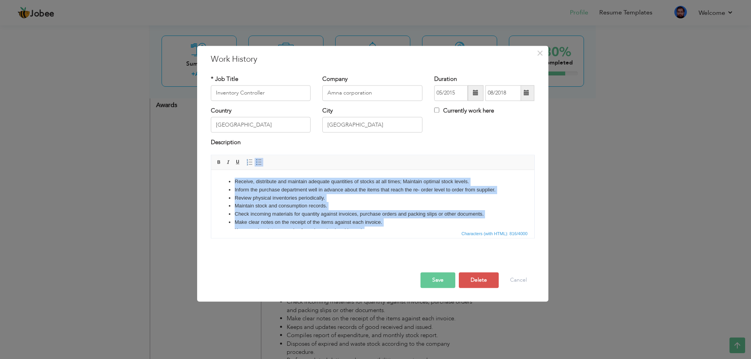
scroll to position [38, 0]
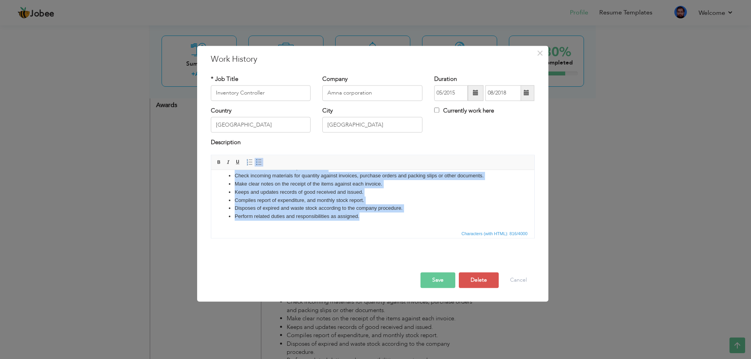
drag, startPoint x: 234, startPoint y: 181, endPoint x: 442, endPoint y: 326, distance: 253.8
click at [442, 229] on html "Receive, distribute and maintain adequate quantities of stocks at all times; Ma…" at bounding box center [372, 180] width 323 height 97
copy ul "Receive, distribute and maintain adequate quantities of stocks at all times; Ma…"
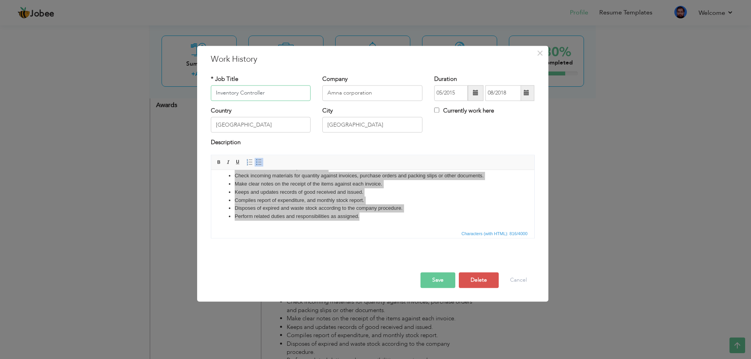
drag, startPoint x: 280, startPoint y: 93, endPoint x: 170, endPoint y: 98, distance: 110.0
click at [170, 98] on div "× Work History * Job Title Inventory Controller Company Amna corporation" at bounding box center [375, 179] width 751 height 359
drag, startPoint x: 374, startPoint y: 96, endPoint x: 240, endPoint y: 93, distance: 134.5
click at [240, 93] on div "* Job Title Inventory Controller Company Amna corporation Duration 05/2015 08/2…" at bounding box center [372, 91] width 335 height 32
click at [527, 281] on button "Cancel" at bounding box center [518, 281] width 32 height 16
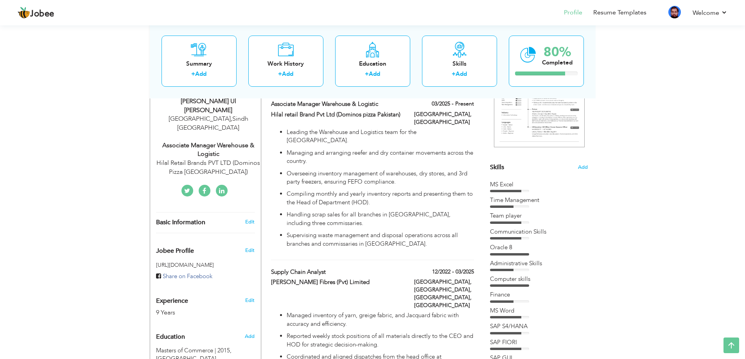
scroll to position [0, 0]
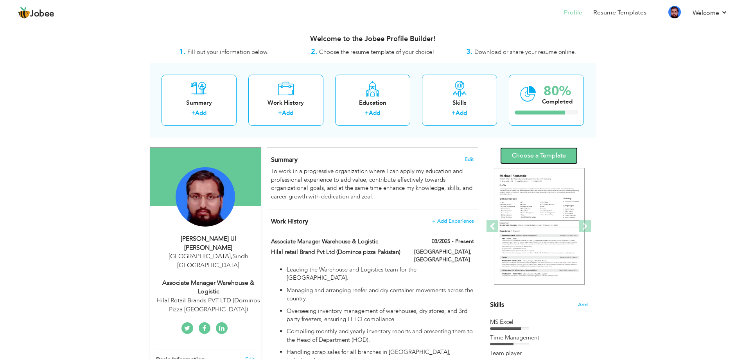
click at [551, 152] on link "Choose a Template" at bounding box center [538, 155] width 77 height 17
